Goal: Navigation & Orientation: Find specific page/section

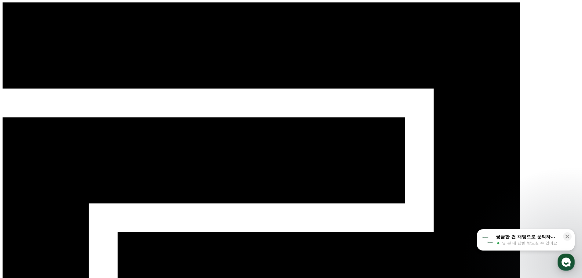
select select "**********"
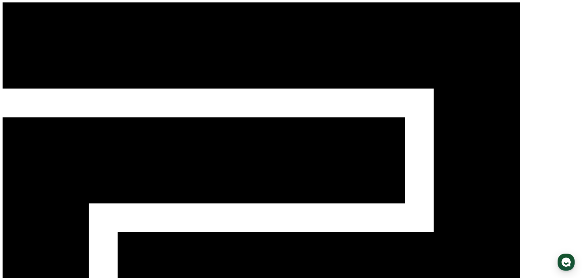
select select "**********"
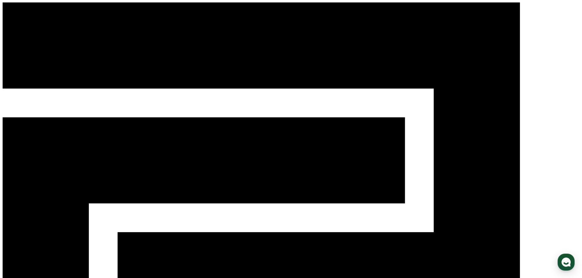
select select "**********"
click at [88, 11] on polygon at bounding box center [261, 217] width 517 height 431
